Goal: Task Accomplishment & Management: Manage account settings

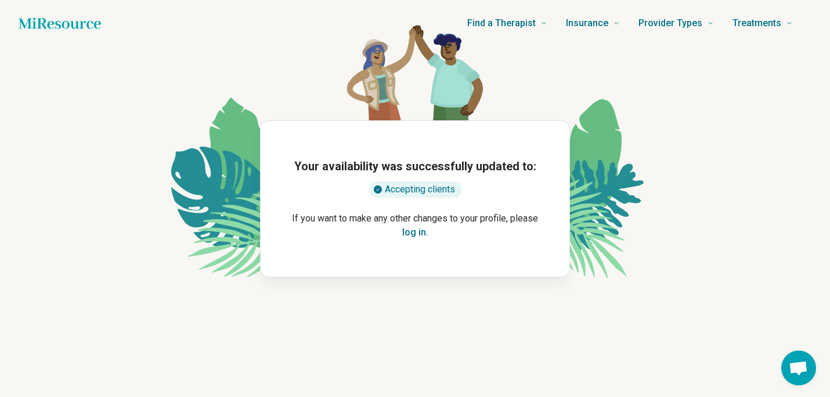
click at [418, 228] on button "log in" at bounding box center [414, 232] width 24 height 14
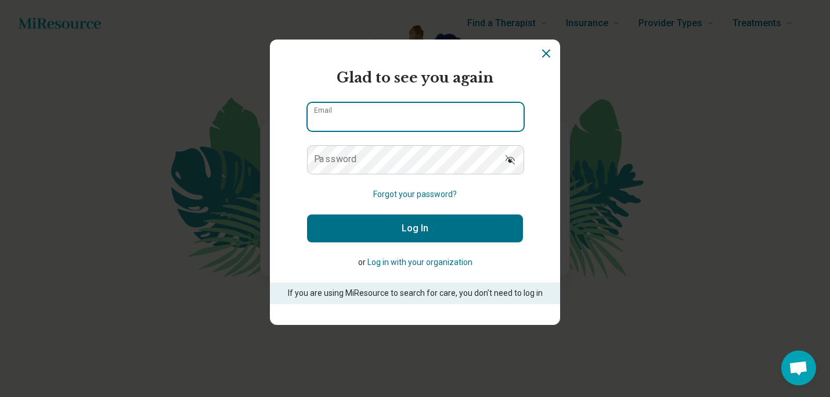
type input "**********"
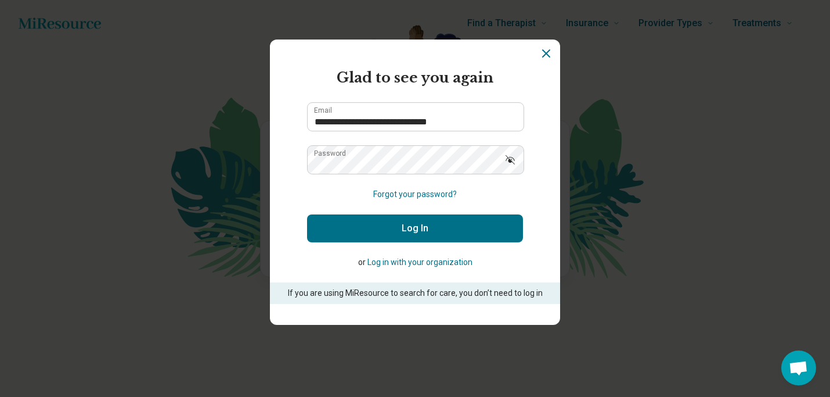
click at [421, 231] on button "Log In" at bounding box center [415, 228] width 216 height 28
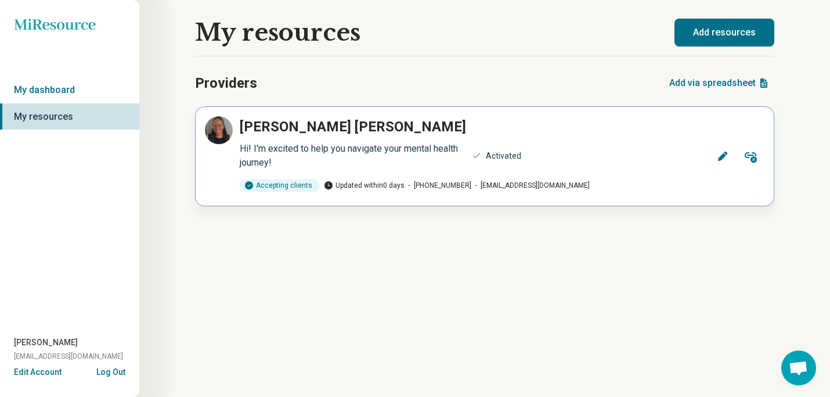
click at [720, 160] on icon at bounding box center [722, 156] width 9 height 9
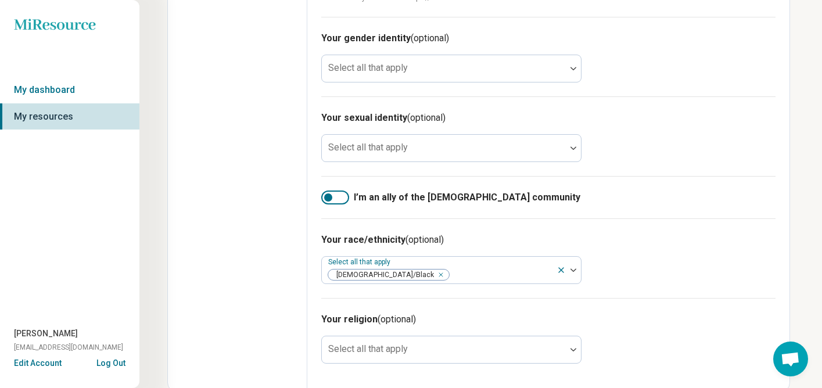
scroll to position [685, 0]
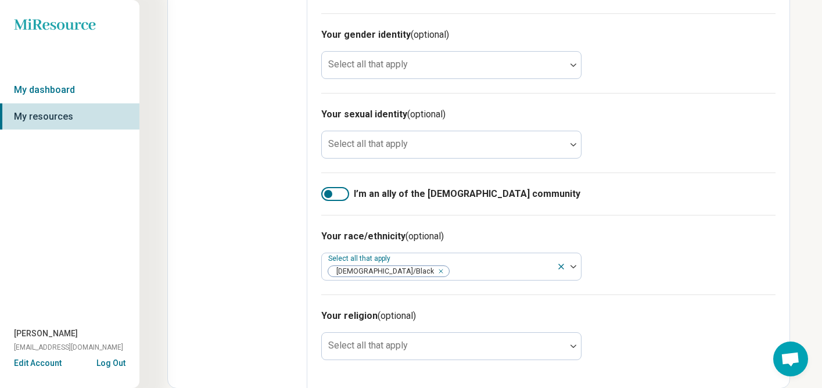
click at [340, 197] on div at bounding box center [335, 194] width 28 height 14
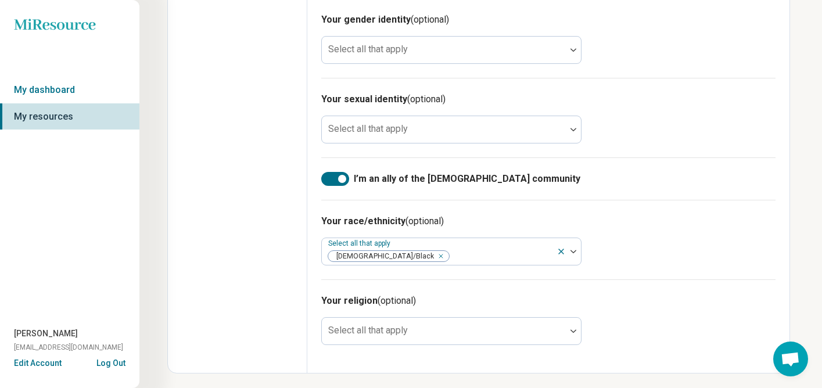
scroll to position [704, 0]
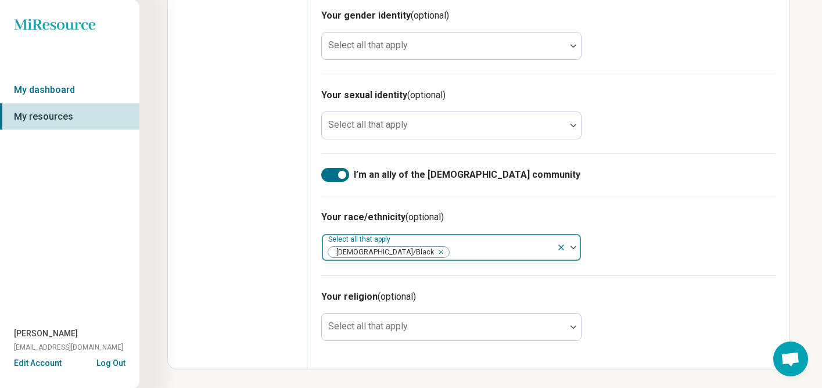
click at [521, 244] on div at bounding box center [501, 252] width 102 height 16
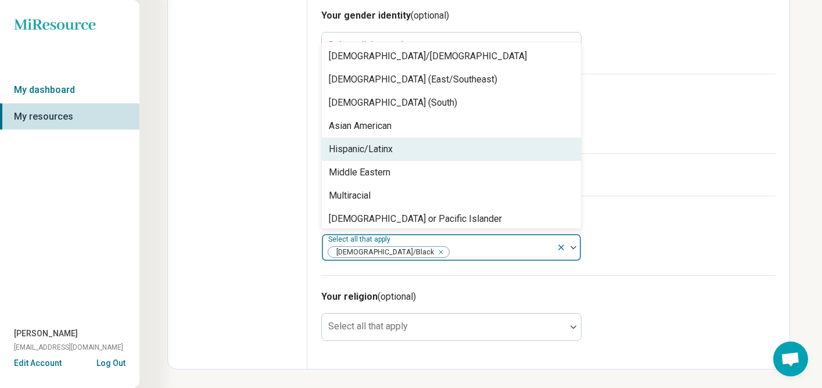
click at [448, 154] on div "Hispanic/Latinx" at bounding box center [451, 149] width 259 height 23
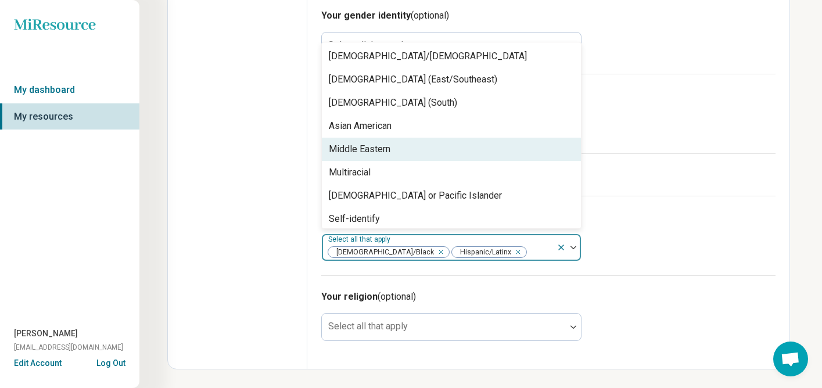
click at [678, 248] on div "Your race/ethnicity (optional) option [DEMOGRAPHIC_DATA]/Latinx, selected. Midd…" at bounding box center [548, 236] width 454 height 80
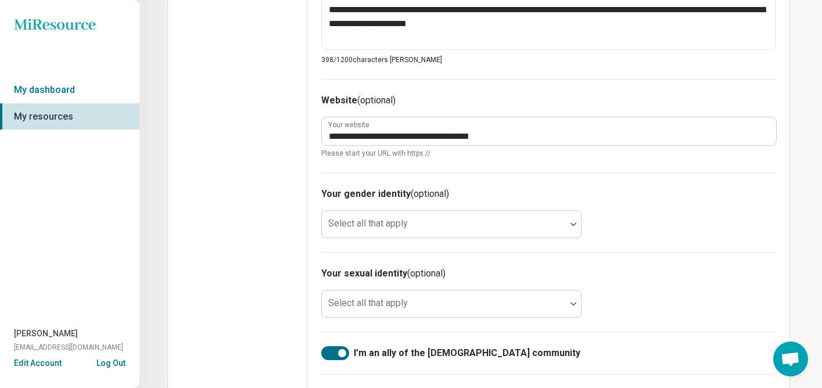
scroll to position [0, 0]
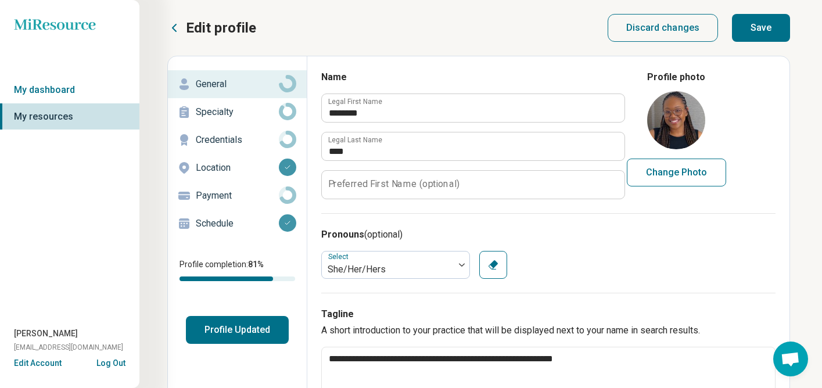
click at [756, 38] on button "Save" at bounding box center [761, 28] width 58 height 28
type textarea "*"
click at [218, 112] on p "Specialty" at bounding box center [237, 112] width 83 height 14
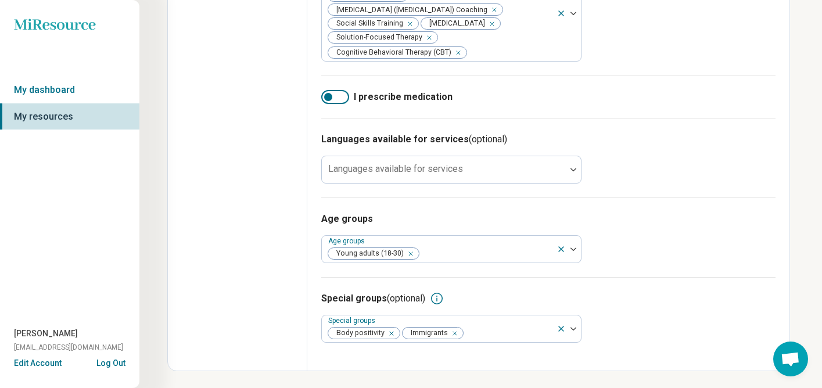
scroll to position [578, 0]
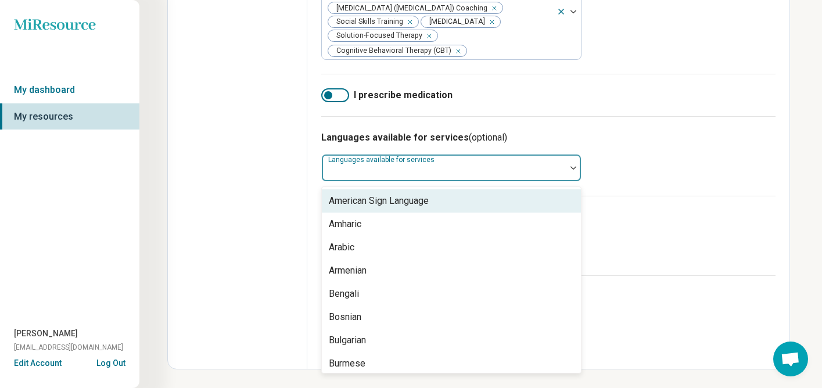
click at [389, 176] on div "Languages available for services" at bounding box center [451, 168] width 260 height 28
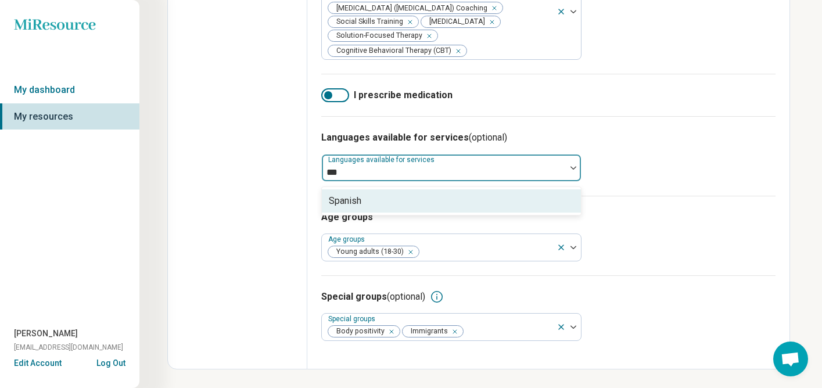
type input "****"
click at [355, 206] on div "Spanish" at bounding box center [345, 201] width 33 height 14
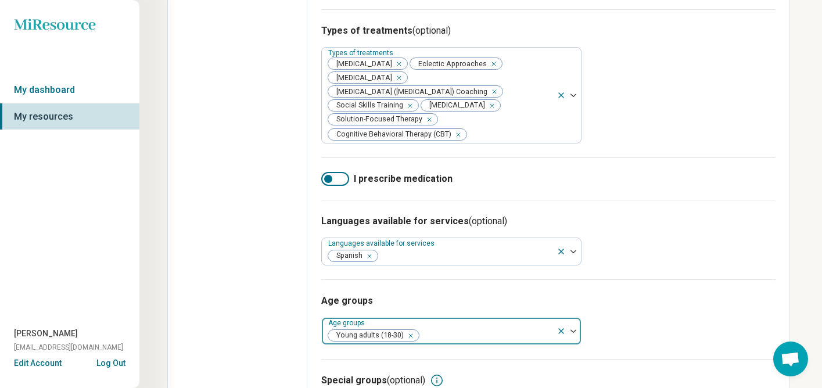
scroll to position [0, 0]
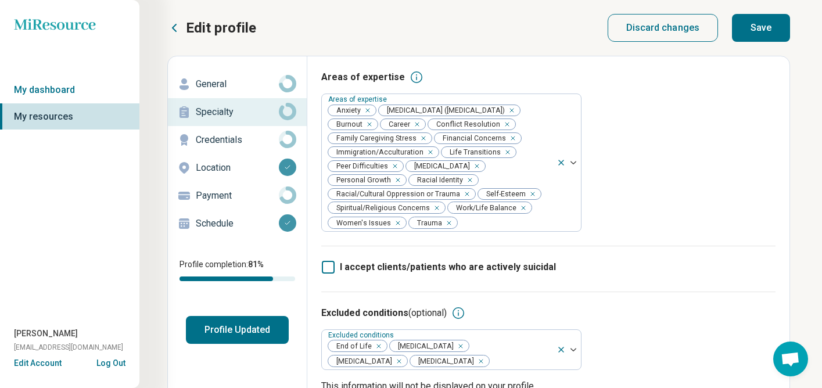
click at [755, 27] on button "Save" at bounding box center [761, 28] width 58 height 28
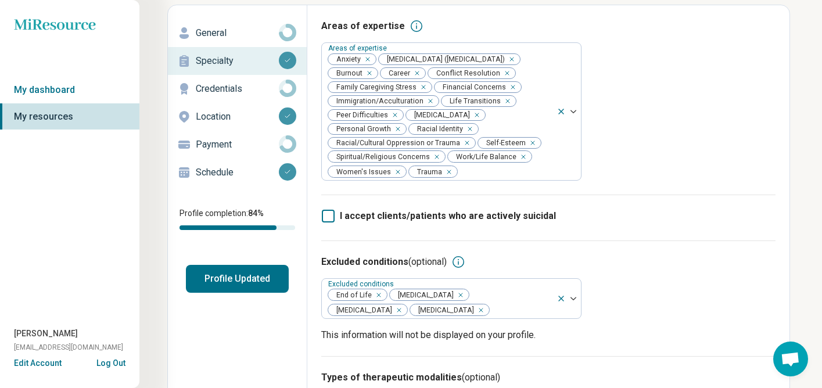
scroll to position [55, 0]
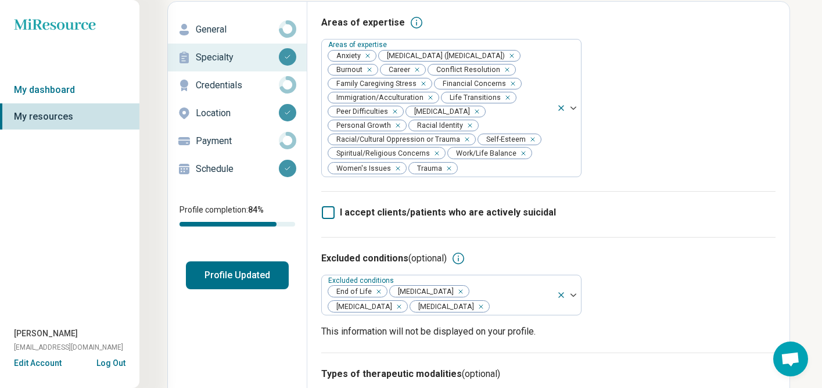
click at [215, 170] on p "Schedule" at bounding box center [237, 169] width 83 height 14
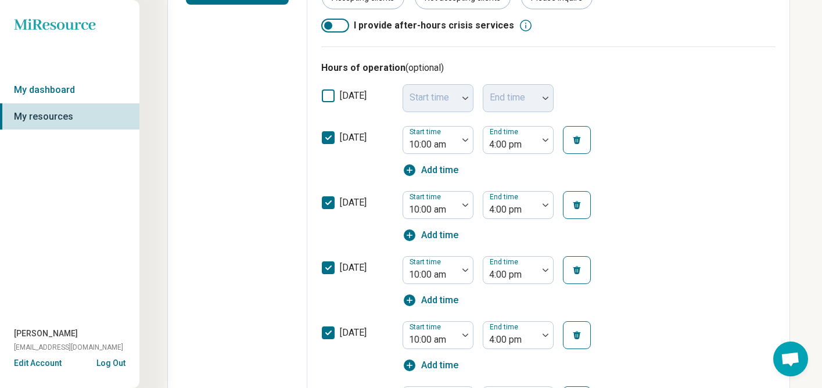
scroll to position [348, 0]
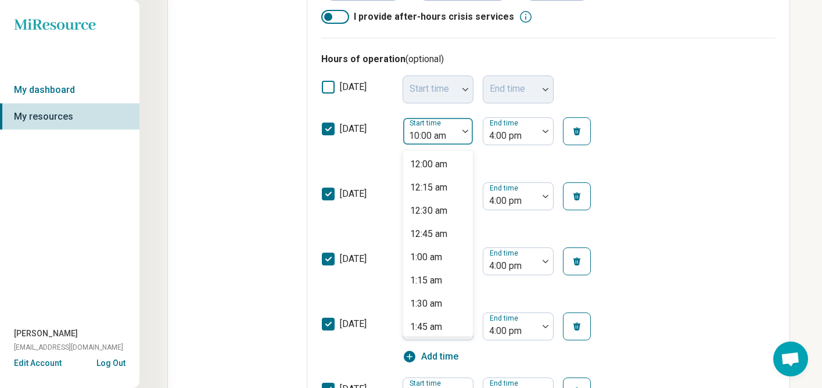
click at [432, 131] on div at bounding box center [430, 136] width 45 height 16
click at [440, 209] on div "8:00 am" at bounding box center [426, 210] width 32 height 14
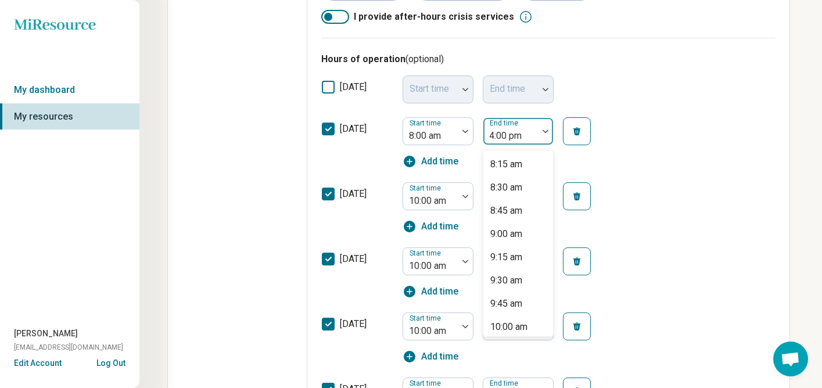
click at [504, 132] on div at bounding box center [510, 136] width 45 height 16
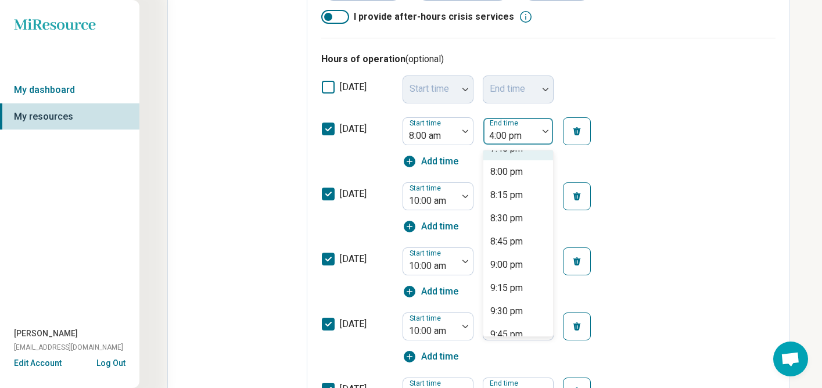
scroll to position [1086, 0]
click at [510, 173] on div "8:00 pm" at bounding box center [506, 170] width 33 height 14
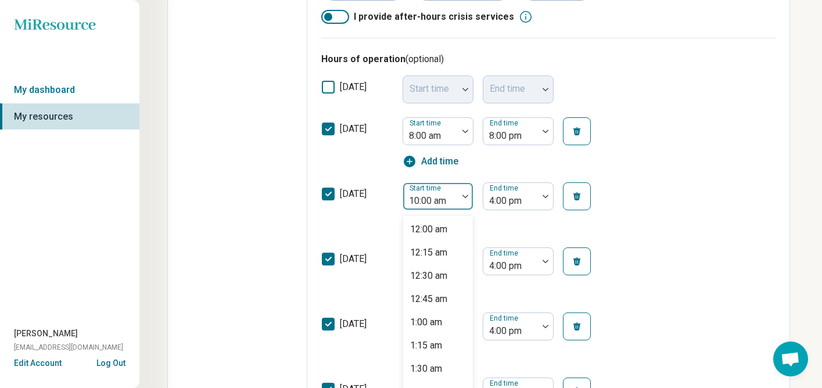
click at [439, 197] on div at bounding box center [430, 201] width 45 height 16
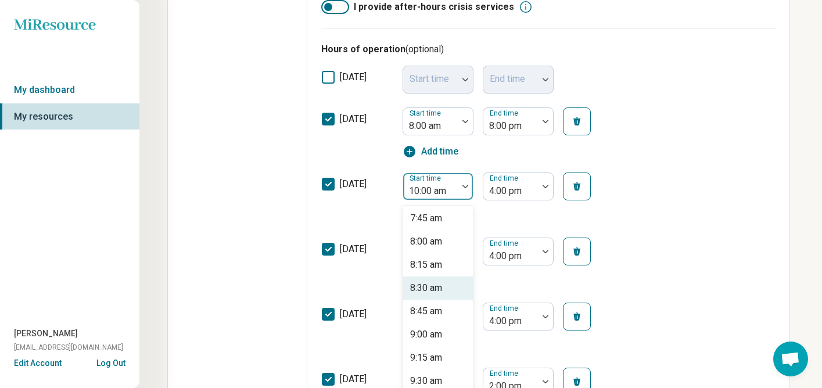
scroll to position [720, 0]
click at [438, 241] on div "8:00 am" at bounding box center [426, 242] width 32 height 14
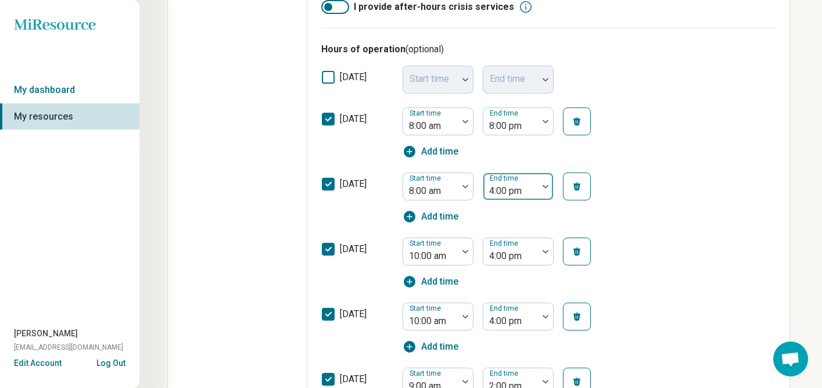
click at [497, 187] on div at bounding box center [510, 191] width 45 height 16
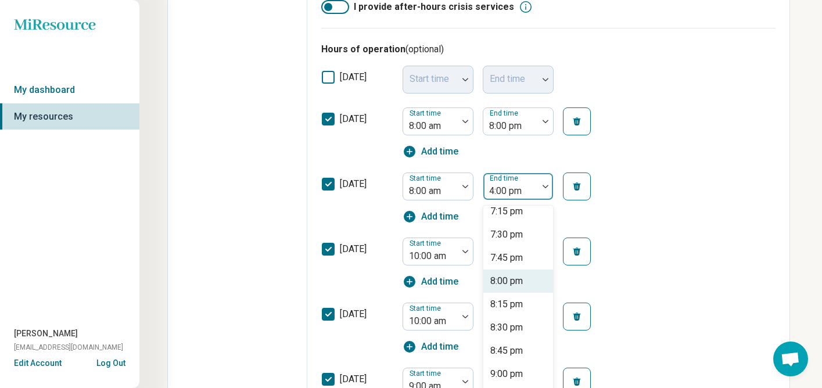
scroll to position [1031, 0]
click at [502, 287] on div "8:00 pm" at bounding box center [506, 280] width 33 height 14
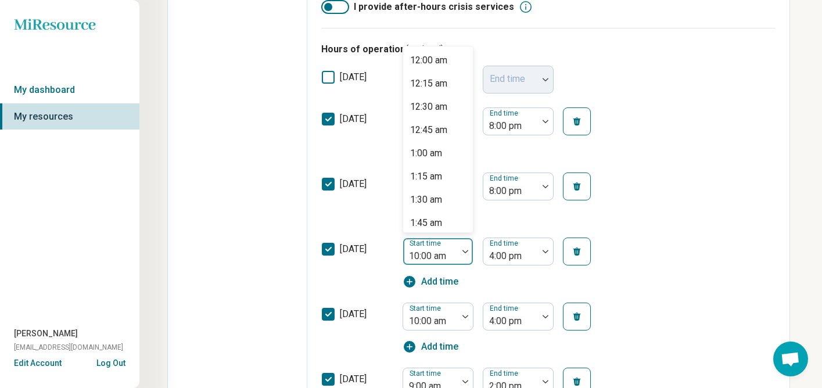
click at [434, 252] on div at bounding box center [430, 256] width 45 height 16
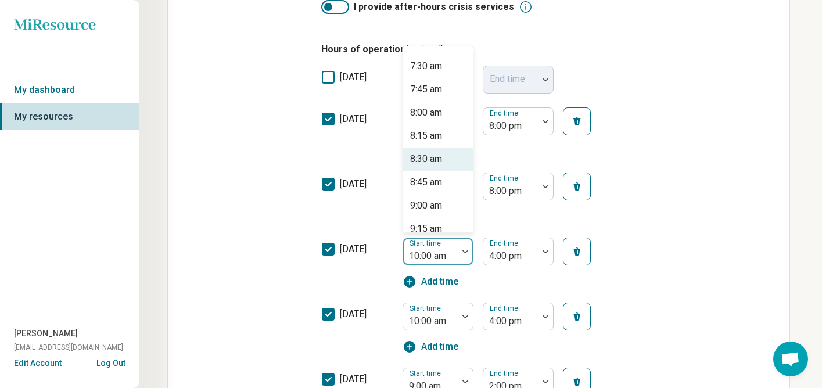
scroll to position [678, 0]
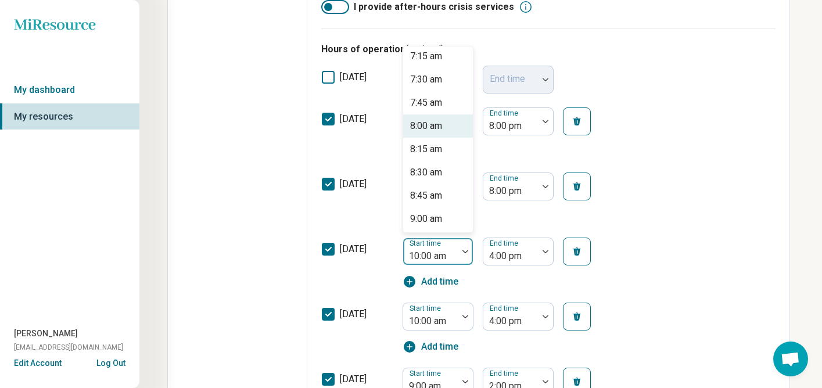
click at [421, 130] on div "8:00 am" at bounding box center [426, 126] width 32 height 14
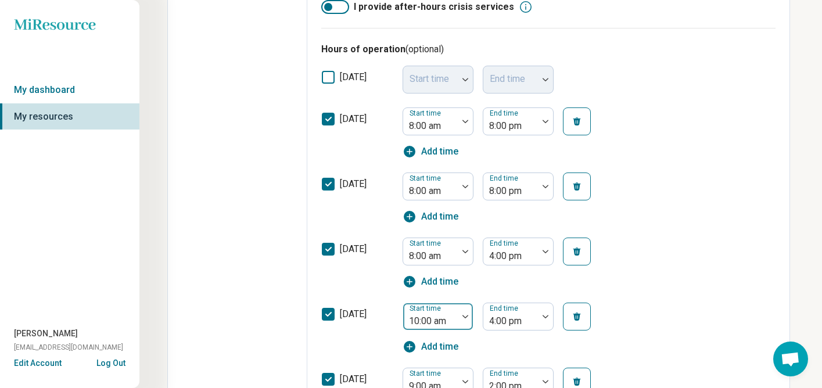
click at [439, 314] on div at bounding box center [430, 321] width 45 height 16
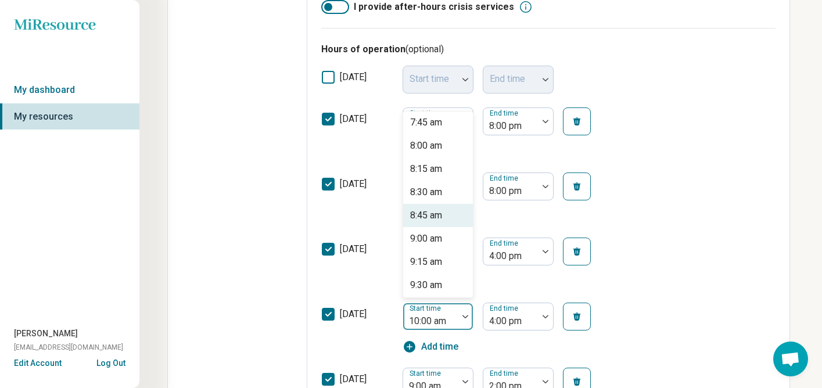
scroll to position [701, 0]
click at [438, 170] on div "8:00 am" at bounding box center [426, 168] width 32 height 14
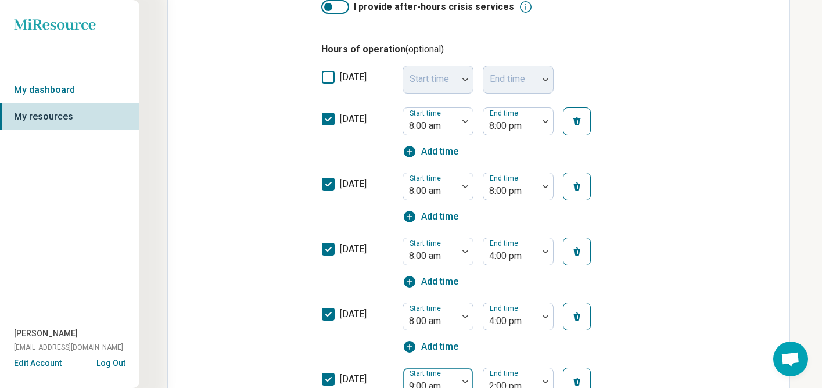
click at [431, 379] on div at bounding box center [430, 386] width 45 height 16
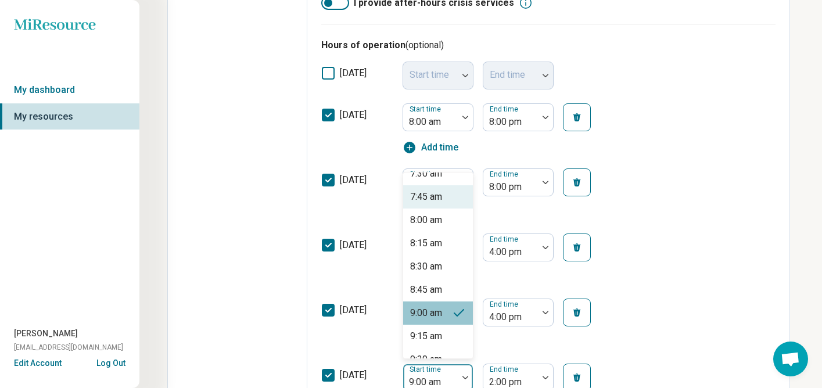
scroll to position [710, 0]
click at [421, 224] on div "8:00 am" at bounding box center [426, 219] width 32 height 14
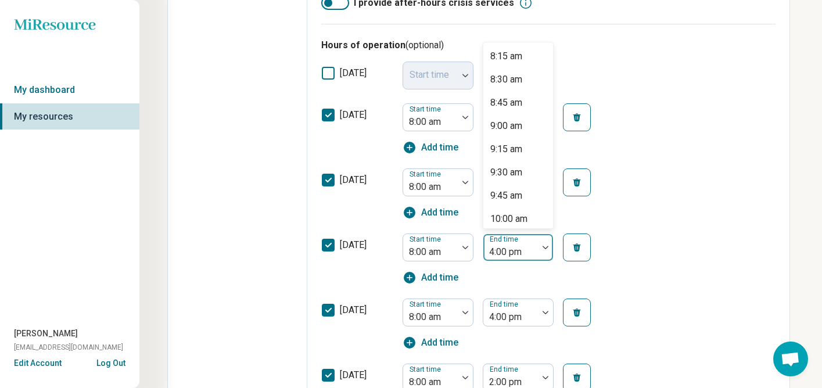
click at [522, 249] on div at bounding box center [510, 252] width 45 height 16
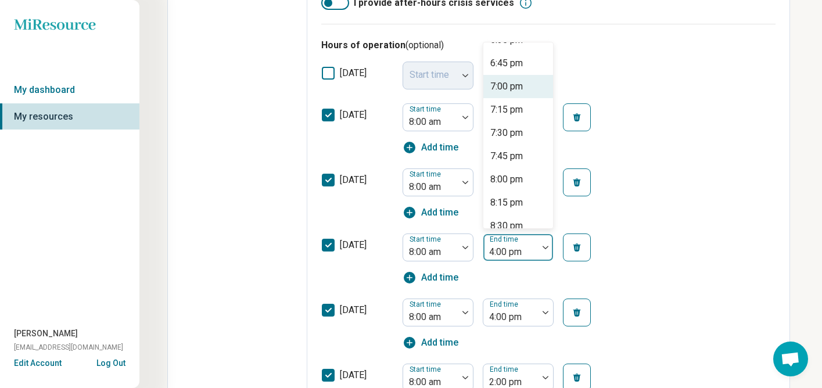
scroll to position [985, 0]
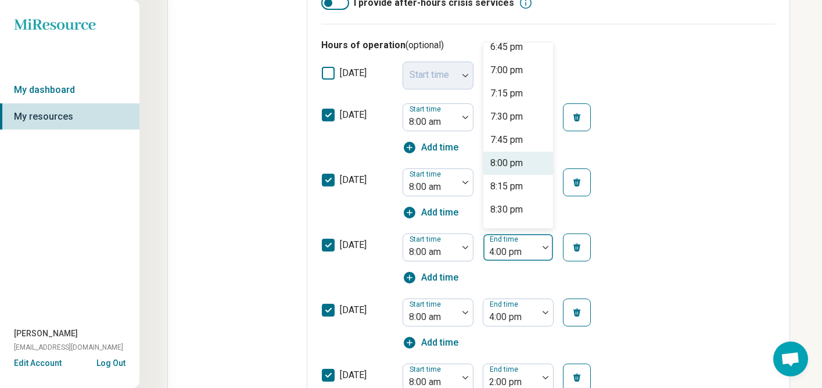
click at [499, 162] on div "8:00 pm" at bounding box center [506, 163] width 33 height 14
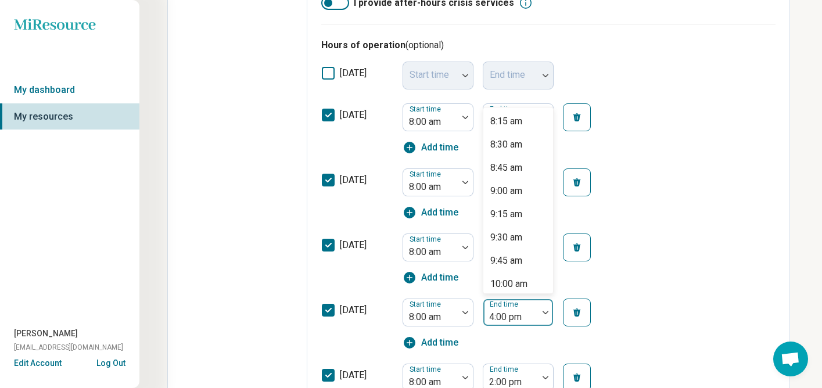
click at [506, 319] on div at bounding box center [510, 317] width 45 height 16
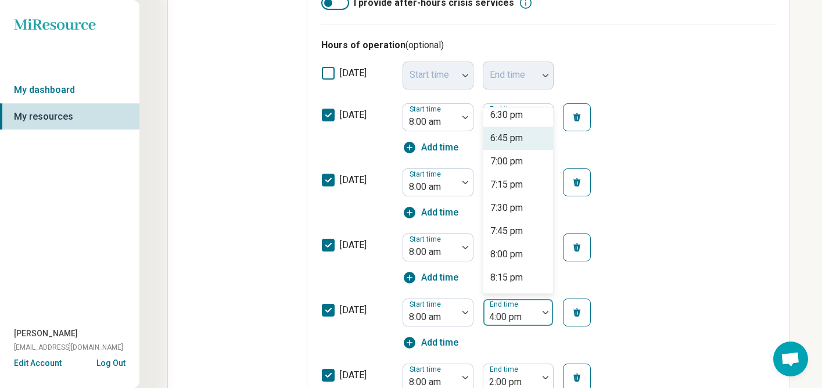
scroll to position [963, 0]
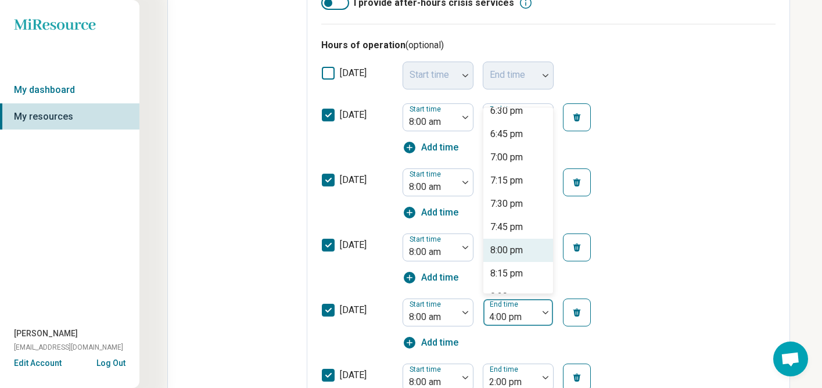
click at [497, 259] on div "8:00 pm" at bounding box center [518, 250] width 70 height 23
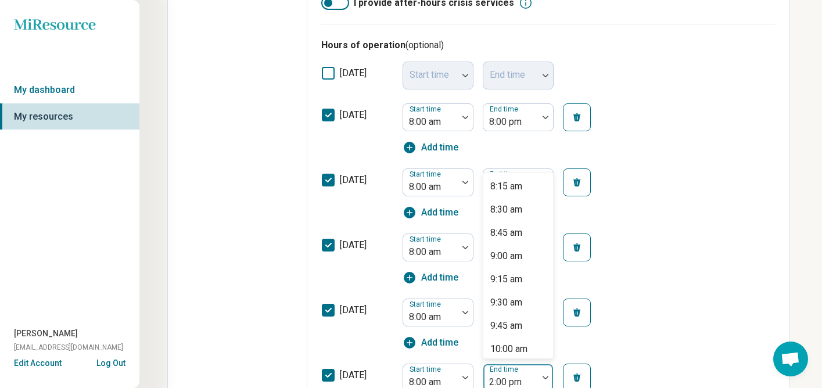
click at [495, 380] on div at bounding box center [510, 382] width 45 height 16
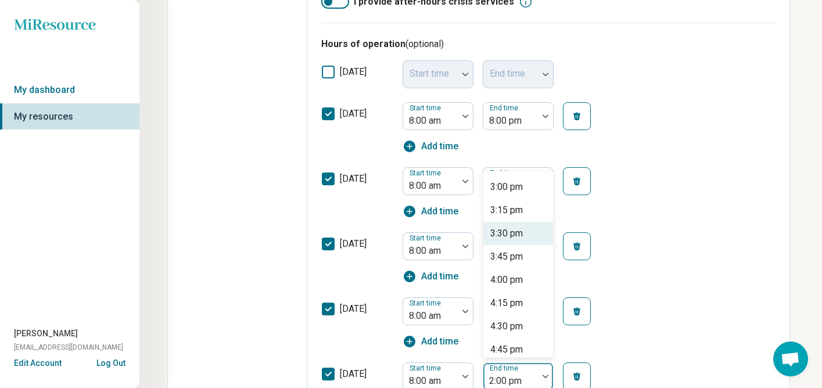
scroll to position [634, 0]
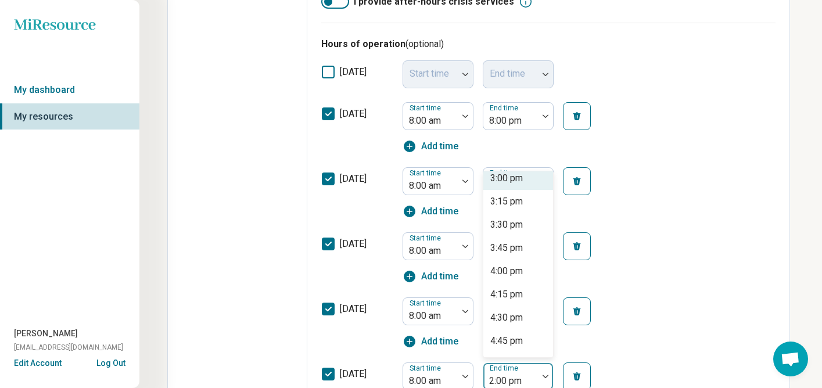
click at [498, 186] on div "3:00 pm" at bounding box center [518, 178] width 70 height 23
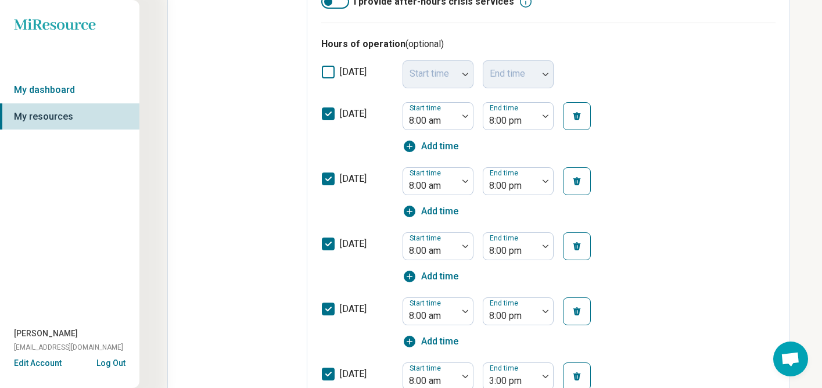
click at [641, 316] on div "[DATE] Start time 8:00 am End time 8:00 pm Add time" at bounding box center [548, 322] width 454 height 65
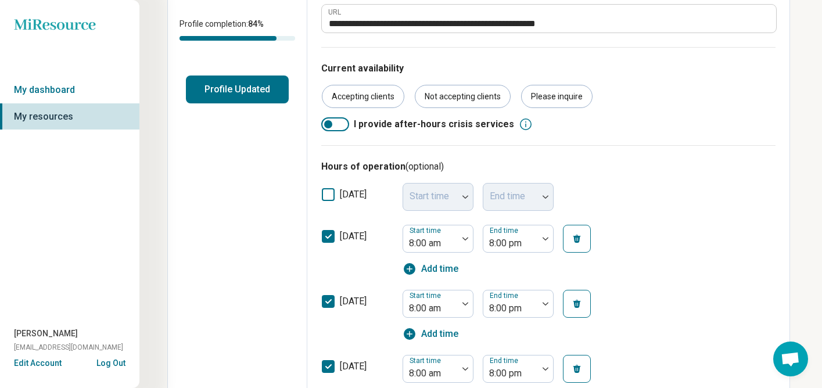
scroll to position [243, 0]
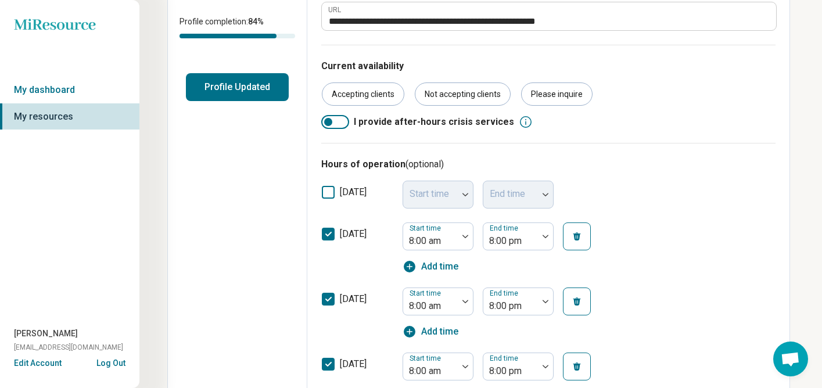
click at [334, 191] on label "[DATE]" at bounding box center [357, 196] width 72 height 23
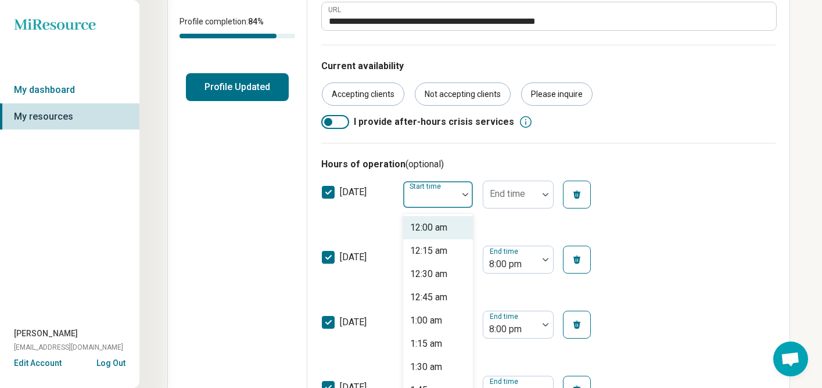
click at [428, 197] on div "Start time" at bounding box center [437, 195] width 71 height 28
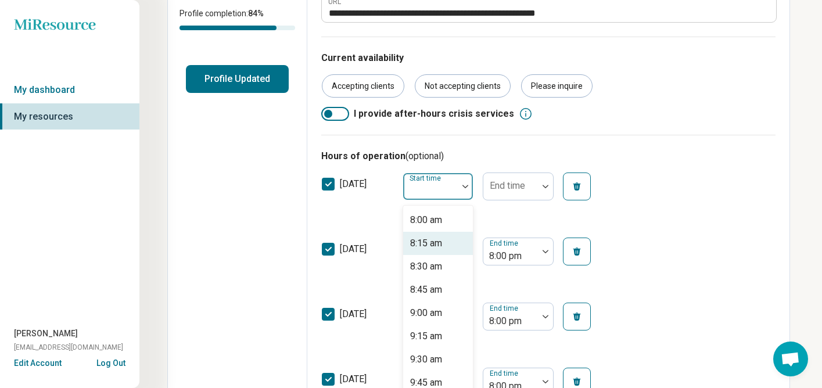
scroll to position [744, 0]
click at [434, 212] on div "8:00 am" at bounding box center [426, 219] width 32 height 14
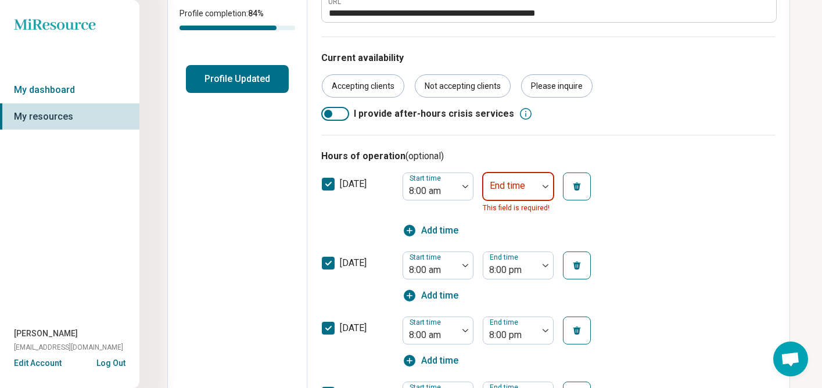
click at [501, 185] on div "End time" at bounding box center [517, 186] width 71 height 28
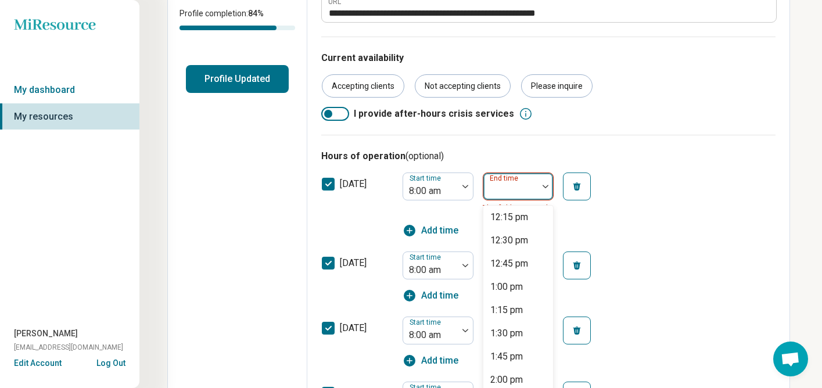
scroll to position [373, 0]
click at [523, 288] on div "1:00 pm" at bounding box center [518, 287] width 70 height 23
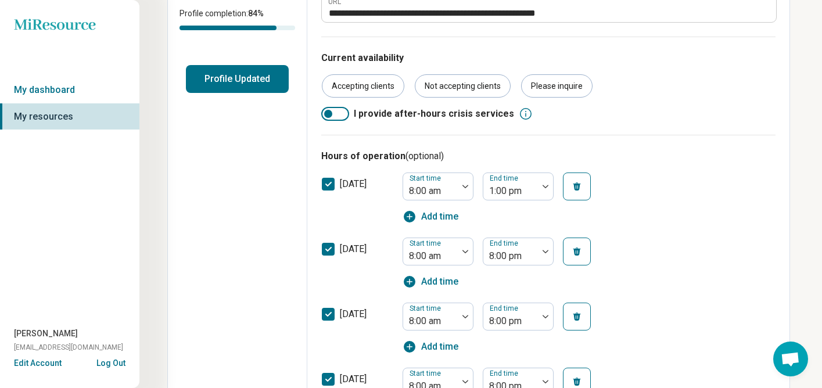
click at [671, 292] on div "[DATE] Start time 8:00 am End time 8:00 pm Add time" at bounding box center [548, 262] width 454 height 65
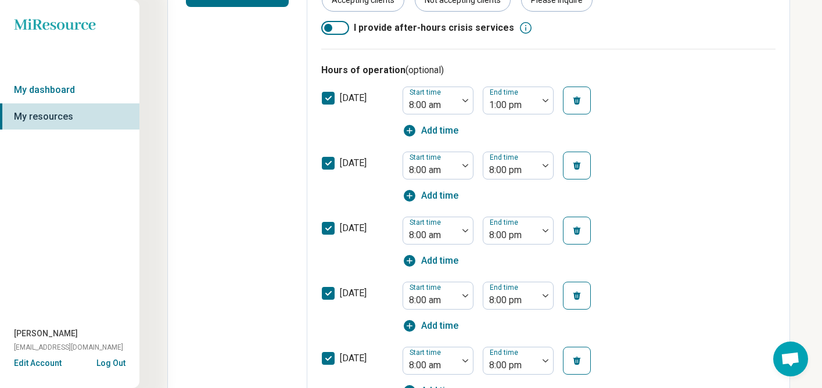
scroll to position [0, 0]
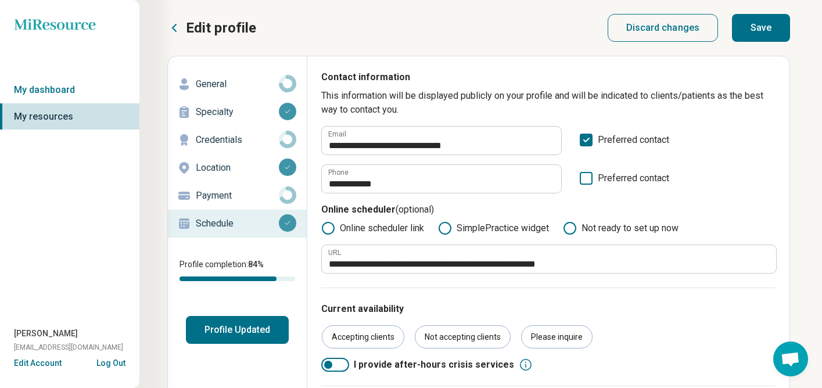
click at [758, 31] on button "Save" at bounding box center [761, 28] width 58 height 28
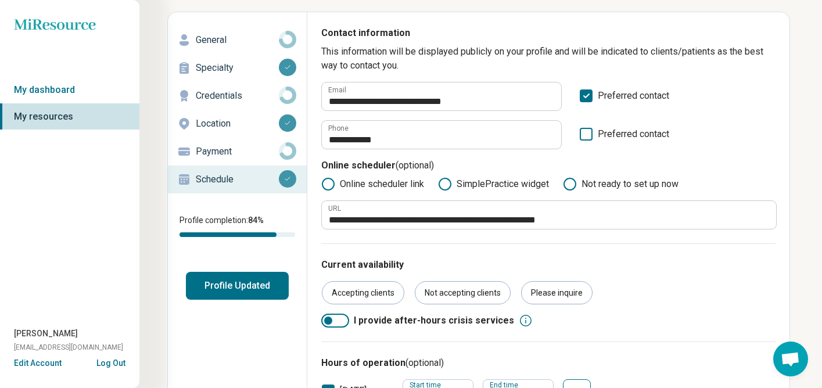
scroll to position [46, 0]
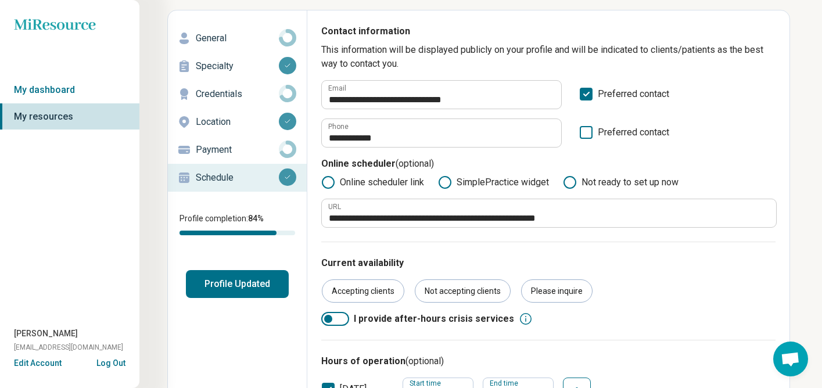
click at [286, 31] on circle at bounding box center [286, 37] width 13 height 13
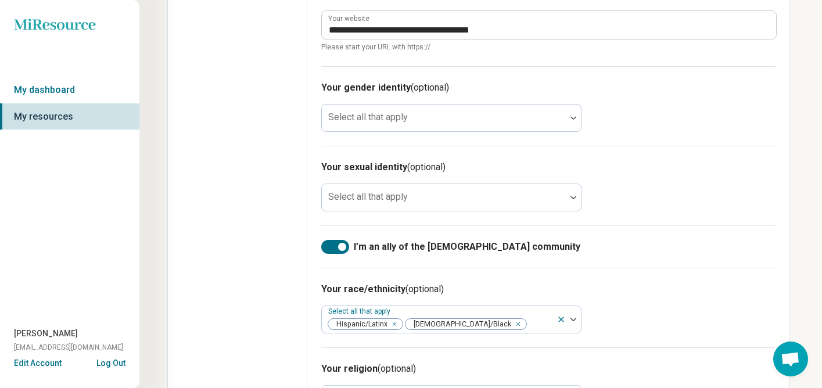
scroll to position [633, 0]
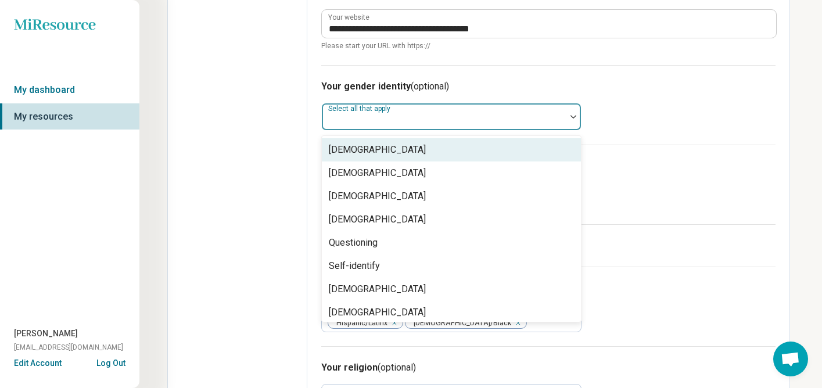
click at [425, 120] on div at bounding box center [443, 121] width 235 height 16
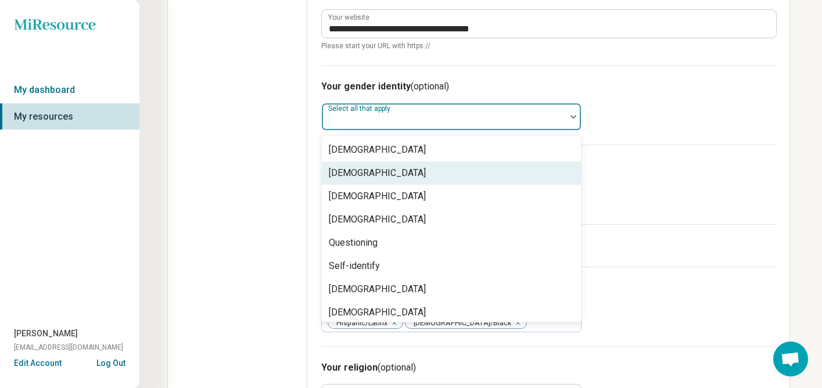
click at [425, 175] on div "[DEMOGRAPHIC_DATA]" at bounding box center [451, 172] width 259 height 23
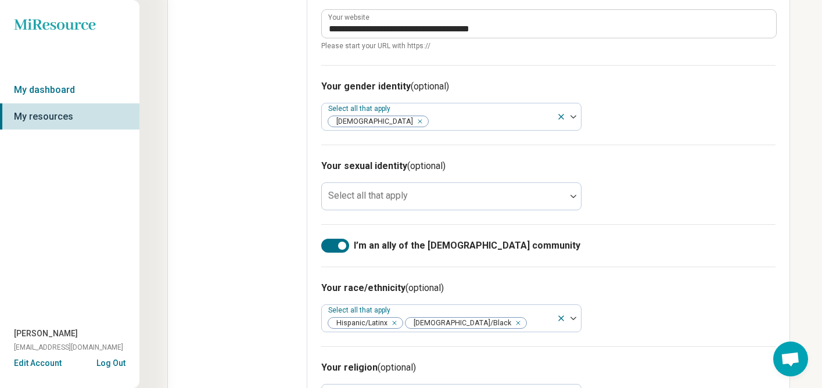
click at [615, 171] on h3 "Your sexual identity (optional)" at bounding box center [548, 166] width 454 height 14
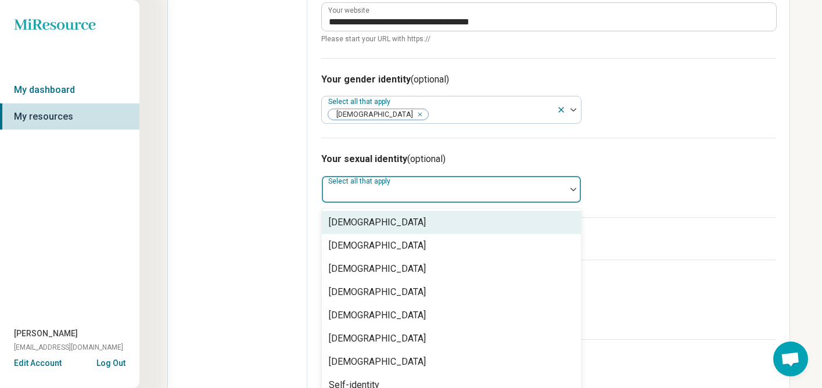
click at [533, 198] on div at bounding box center [443, 194] width 235 height 16
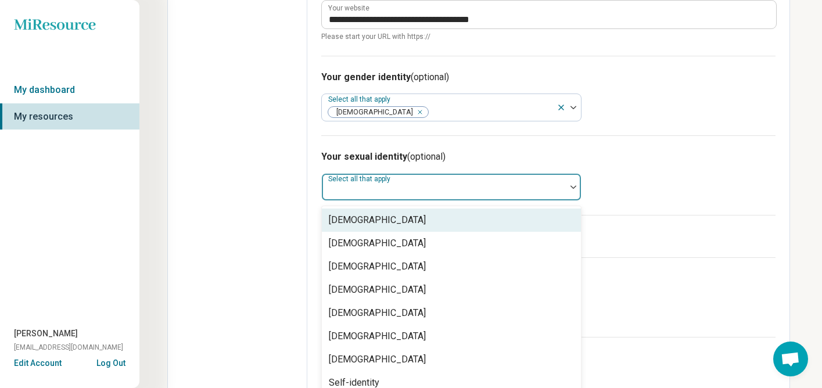
scroll to position [643, 0]
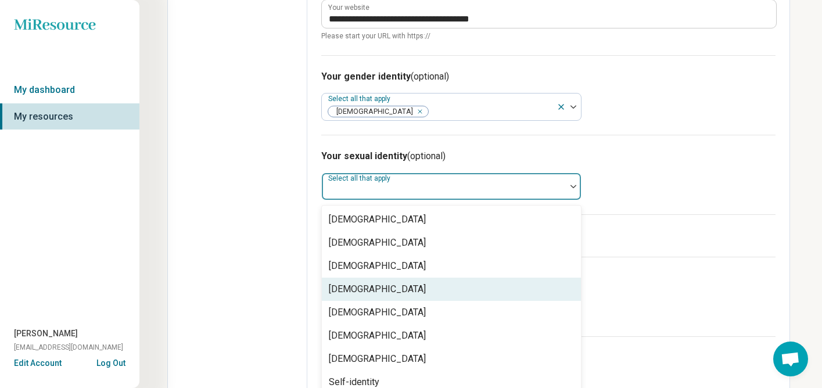
click at [546, 285] on div "[DEMOGRAPHIC_DATA]" at bounding box center [451, 289] width 259 height 23
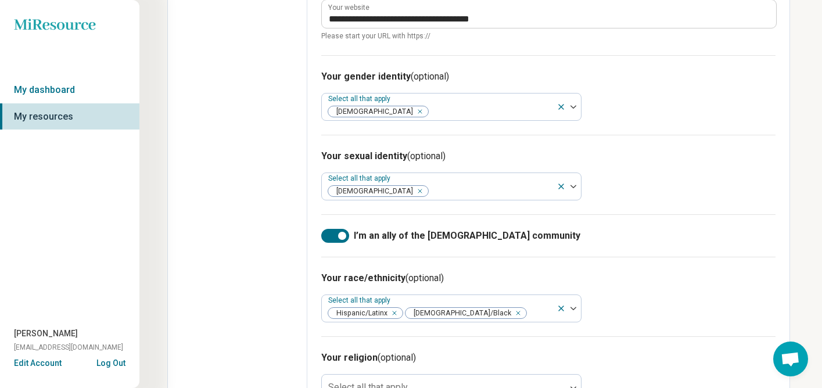
click at [672, 238] on label "I’m an ally of the [DEMOGRAPHIC_DATA] community" at bounding box center [548, 236] width 454 height 14
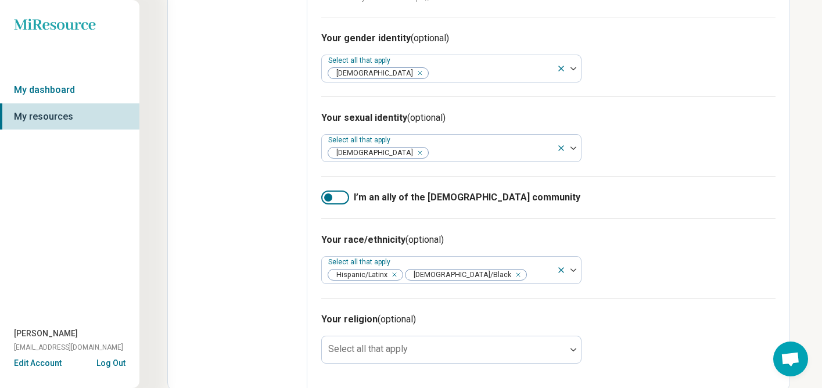
scroll to position [704, 0]
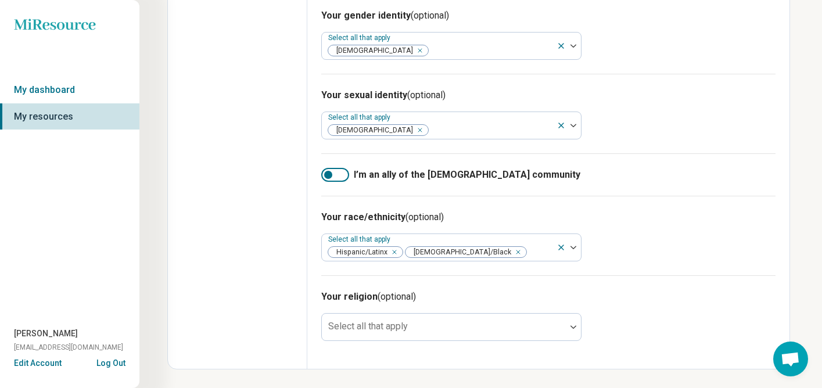
click at [350, 172] on label "I’m an ally of the [DEMOGRAPHIC_DATA] community" at bounding box center [548, 175] width 454 height 14
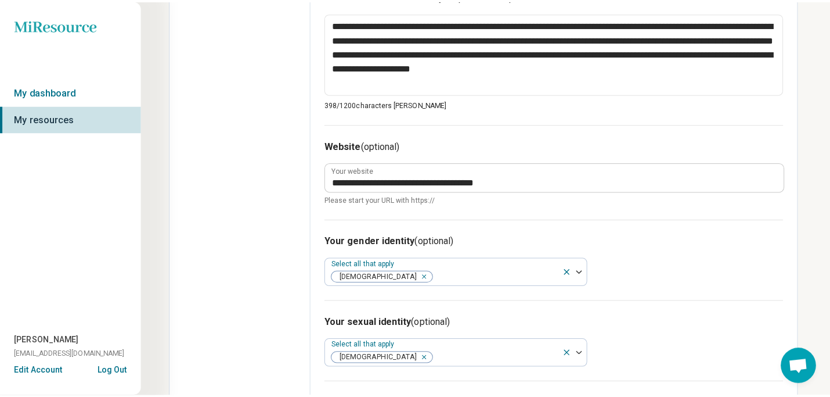
scroll to position [0, 0]
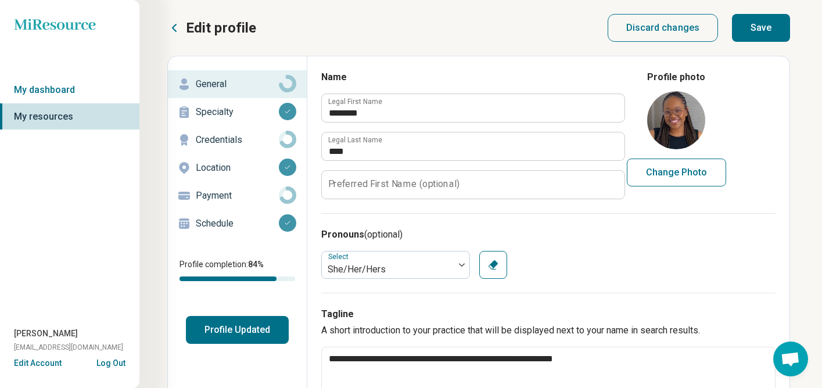
click at [758, 30] on button "Save" at bounding box center [761, 28] width 58 height 28
type textarea "*"
click at [219, 339] on button "Profile Updated" at bounding box center [237, 330] width 103 height 28
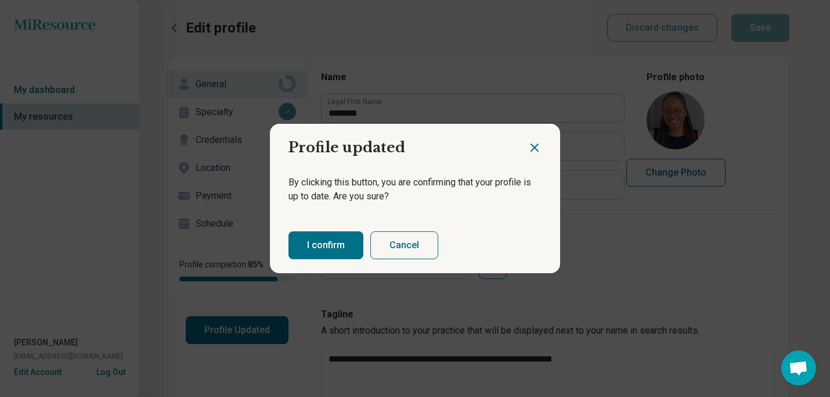
click at [316, 247] on button "I confirm" at bounding box center [326, 245] width 75 height 28
